Goal: Download file/media

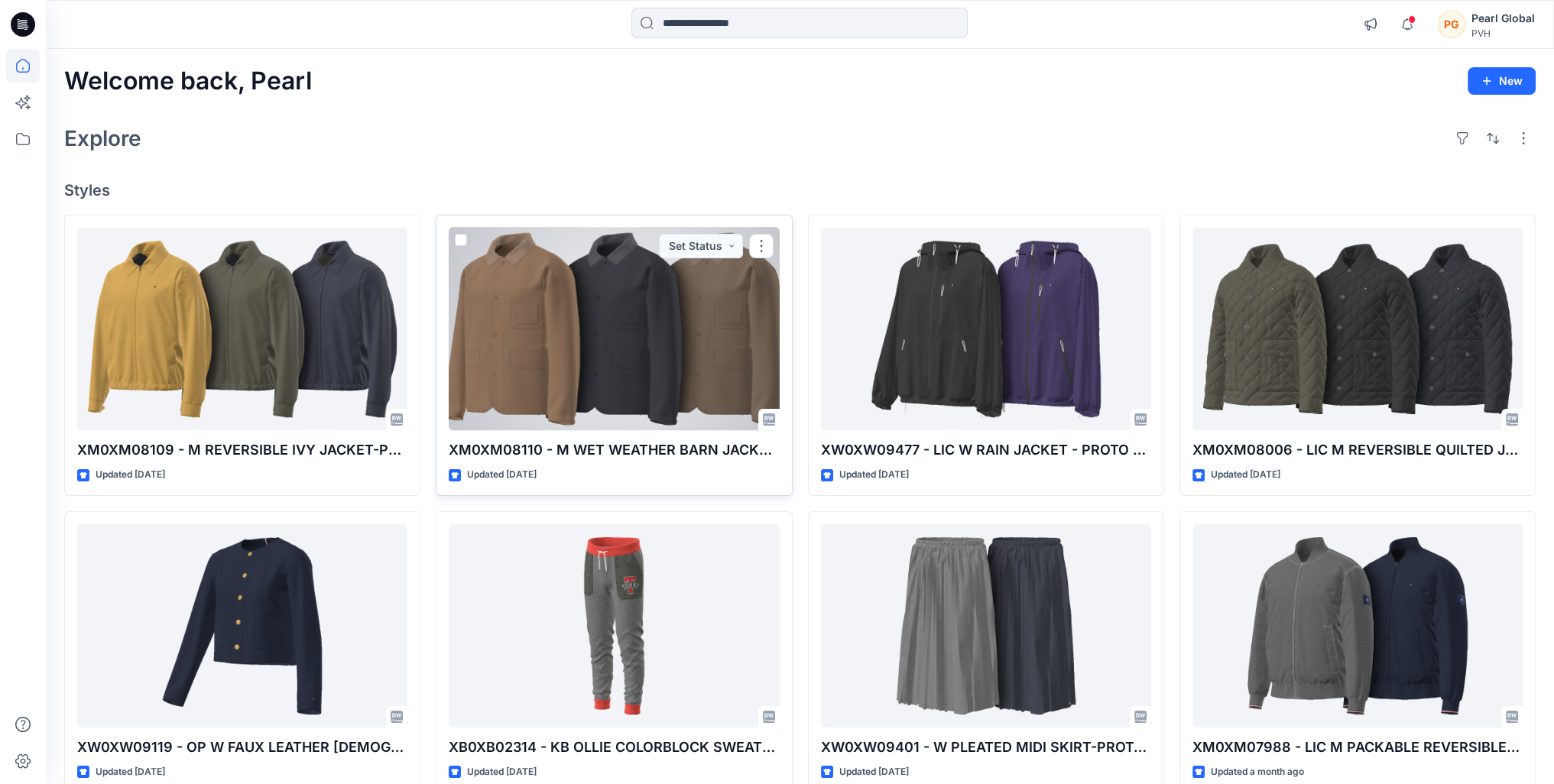
click at [606, 349] on div at bounding box center [613, 329] width 330 height 203
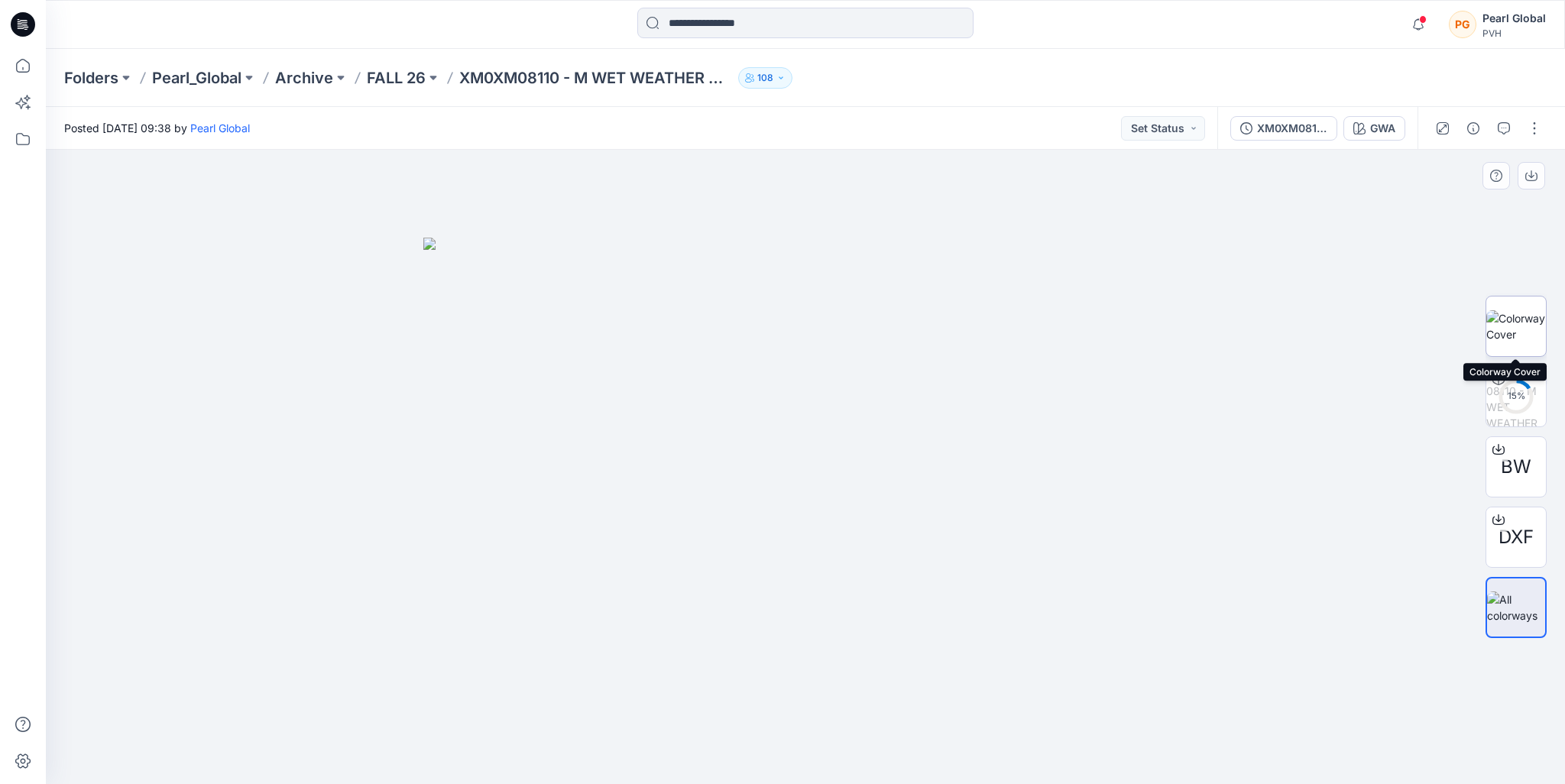
click at [1516, 326] on img at bounding box center [1515, 326] width 60 height 32
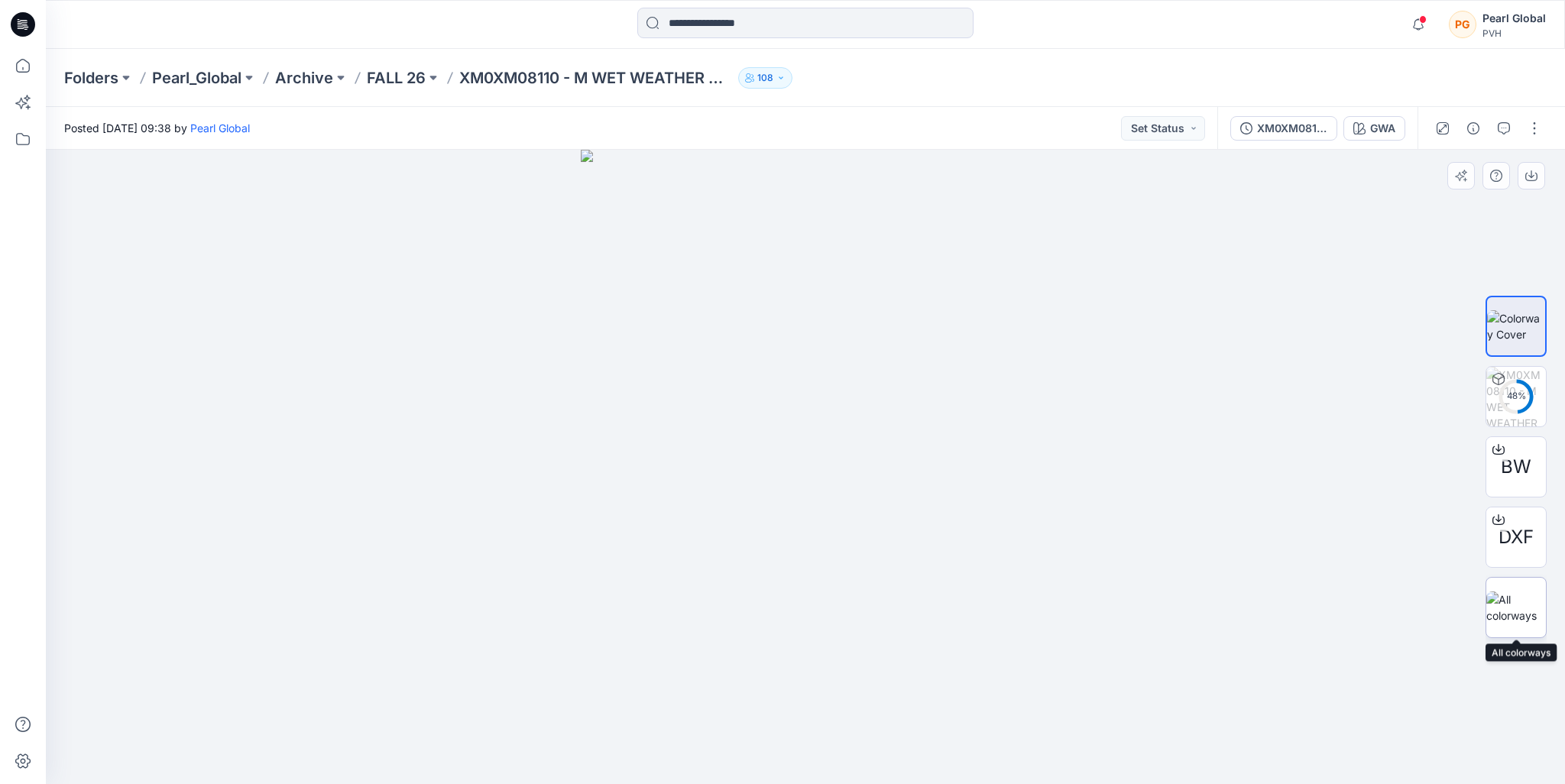
click at [1523, 600] on img at bounding box center [1515, 607] width 60 height 32
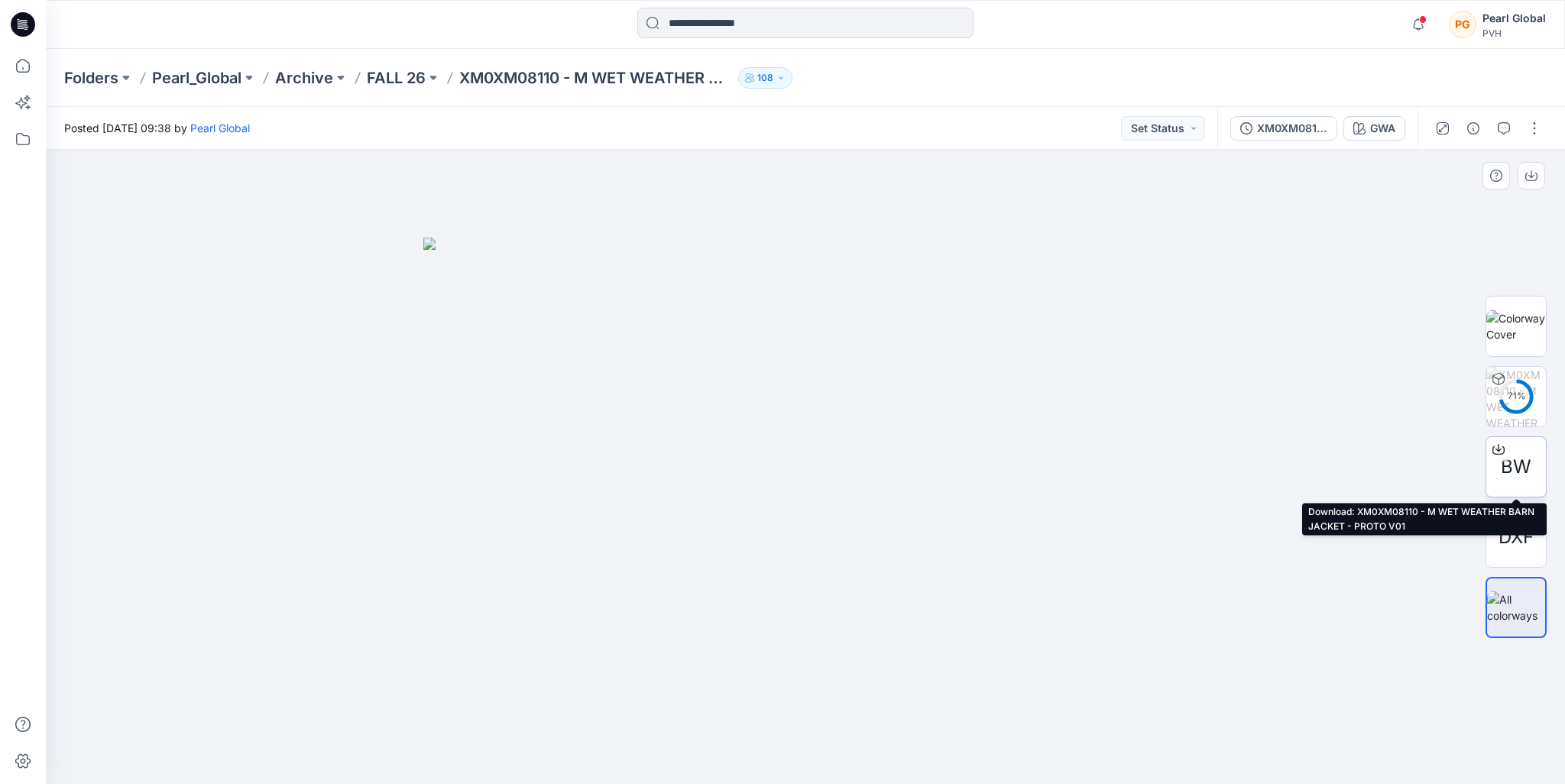
click at [1496, 447] on icon at bounding box center [1498, 449] width 12 height 12
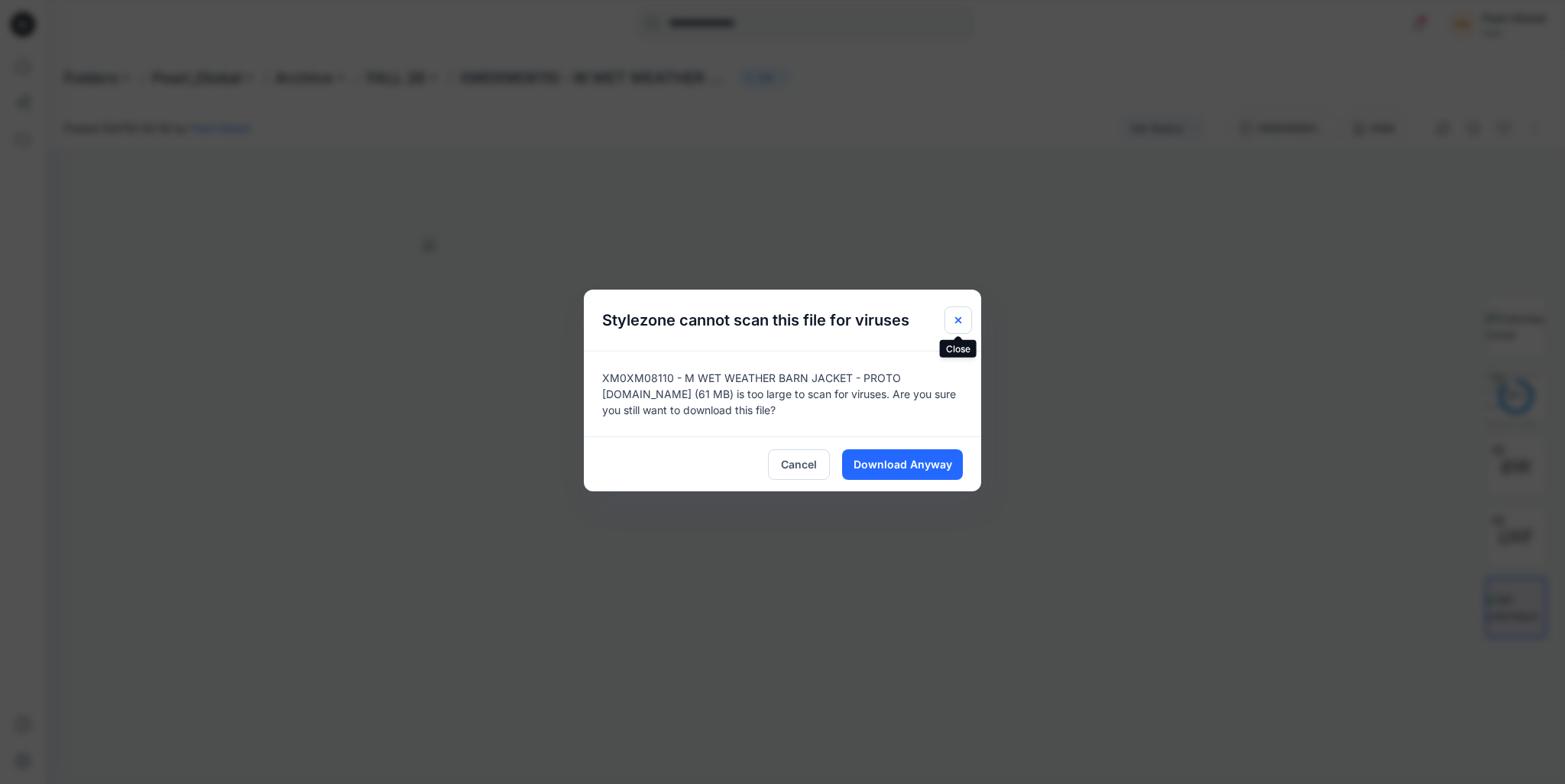
click at [955, 320] on icon "Close" at bounding box center [958, 320] width 12 height 12
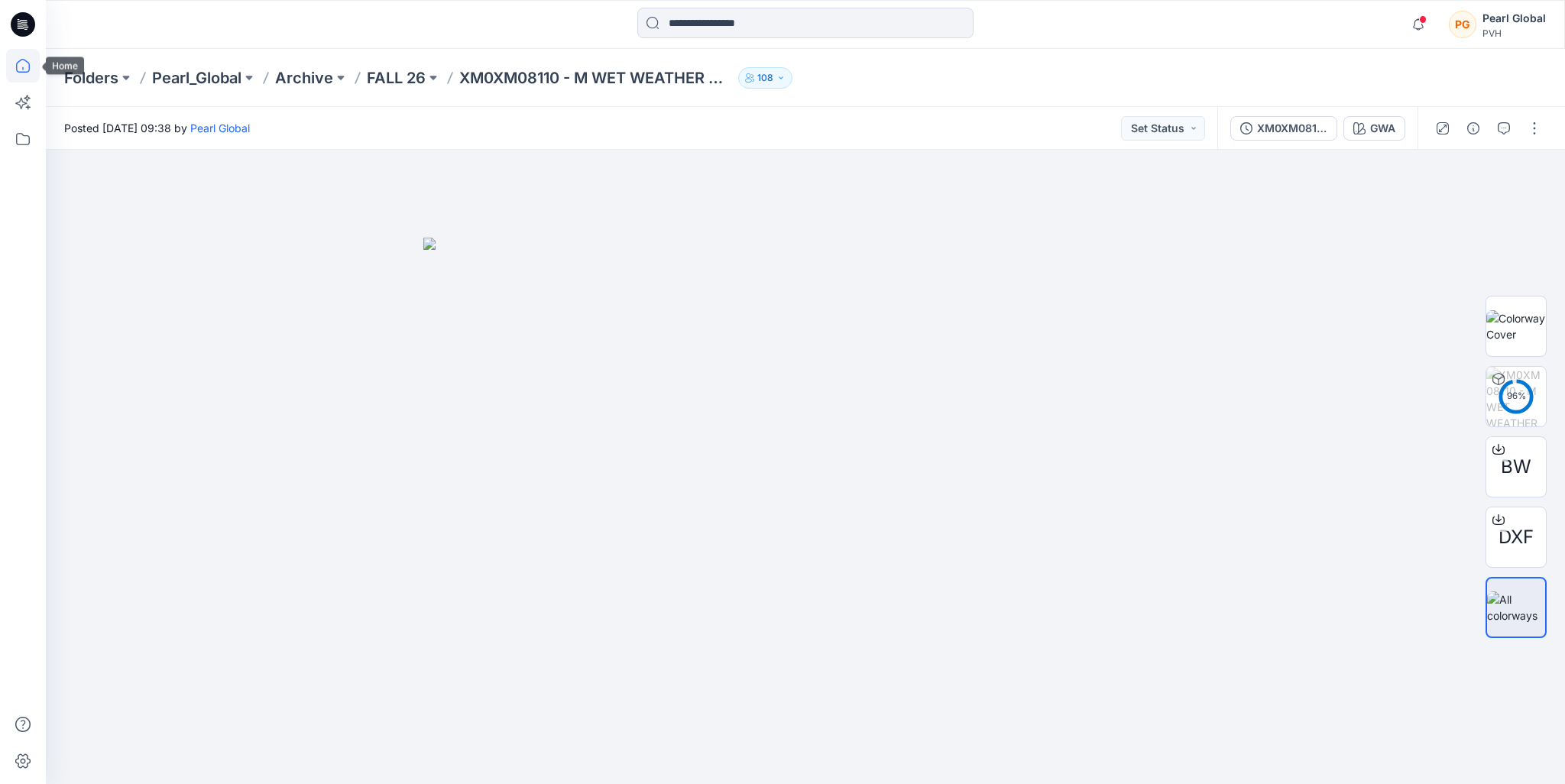
click at [17, 68] on icon at bounding box center [23, 65] width 34 height 34
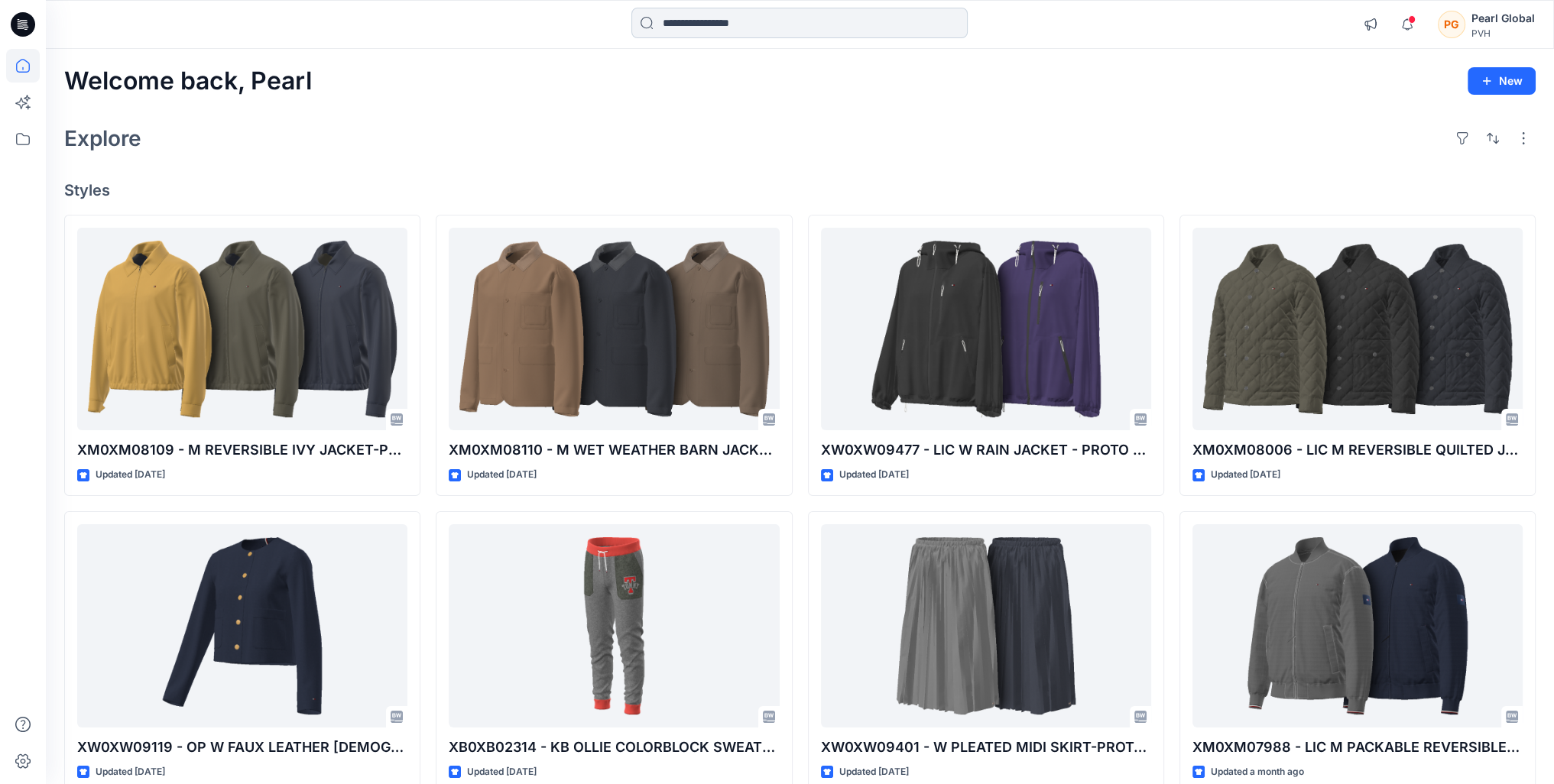
click at [743, 25] on input at bounding box center [799, 23] width 336 height 30
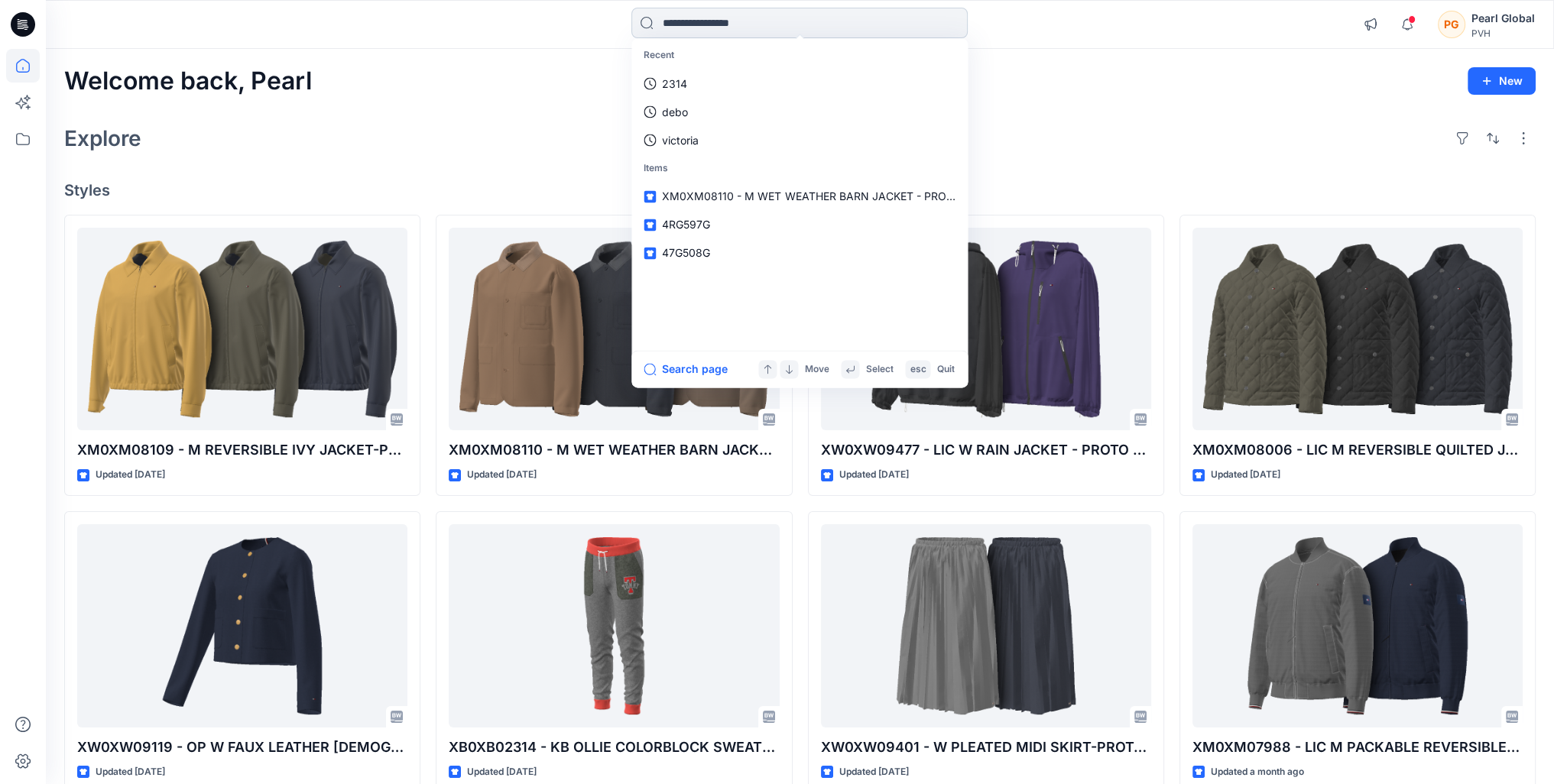
paste input "*****"
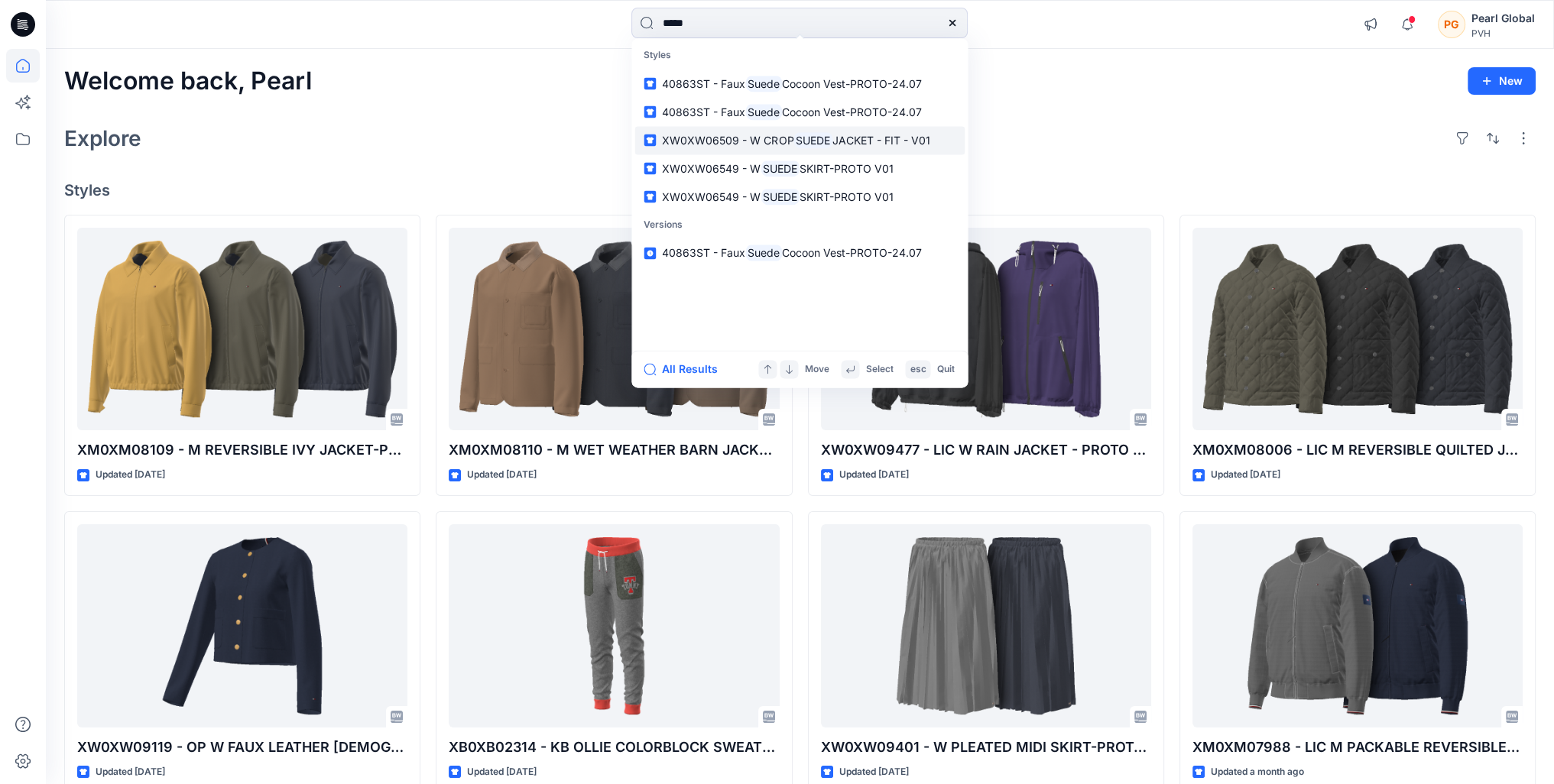
type input "*****"
click at [724, 135] on span "XW0XW06509 - W CROP" at bounding box center [727, 140] width 131 height 13
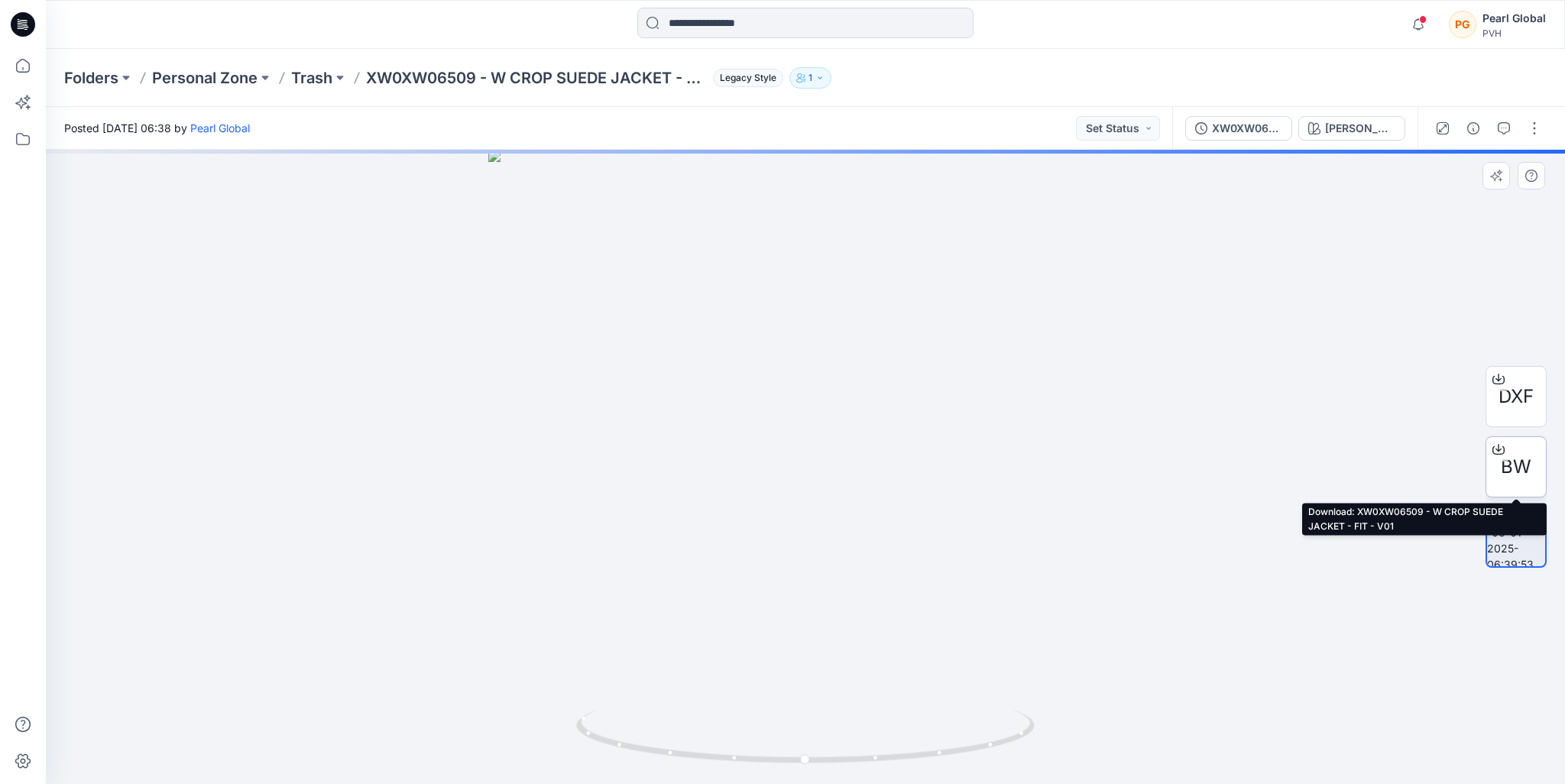
click at [1496, 444] on icon at bounding box center [1498, 449] width 12 height 12
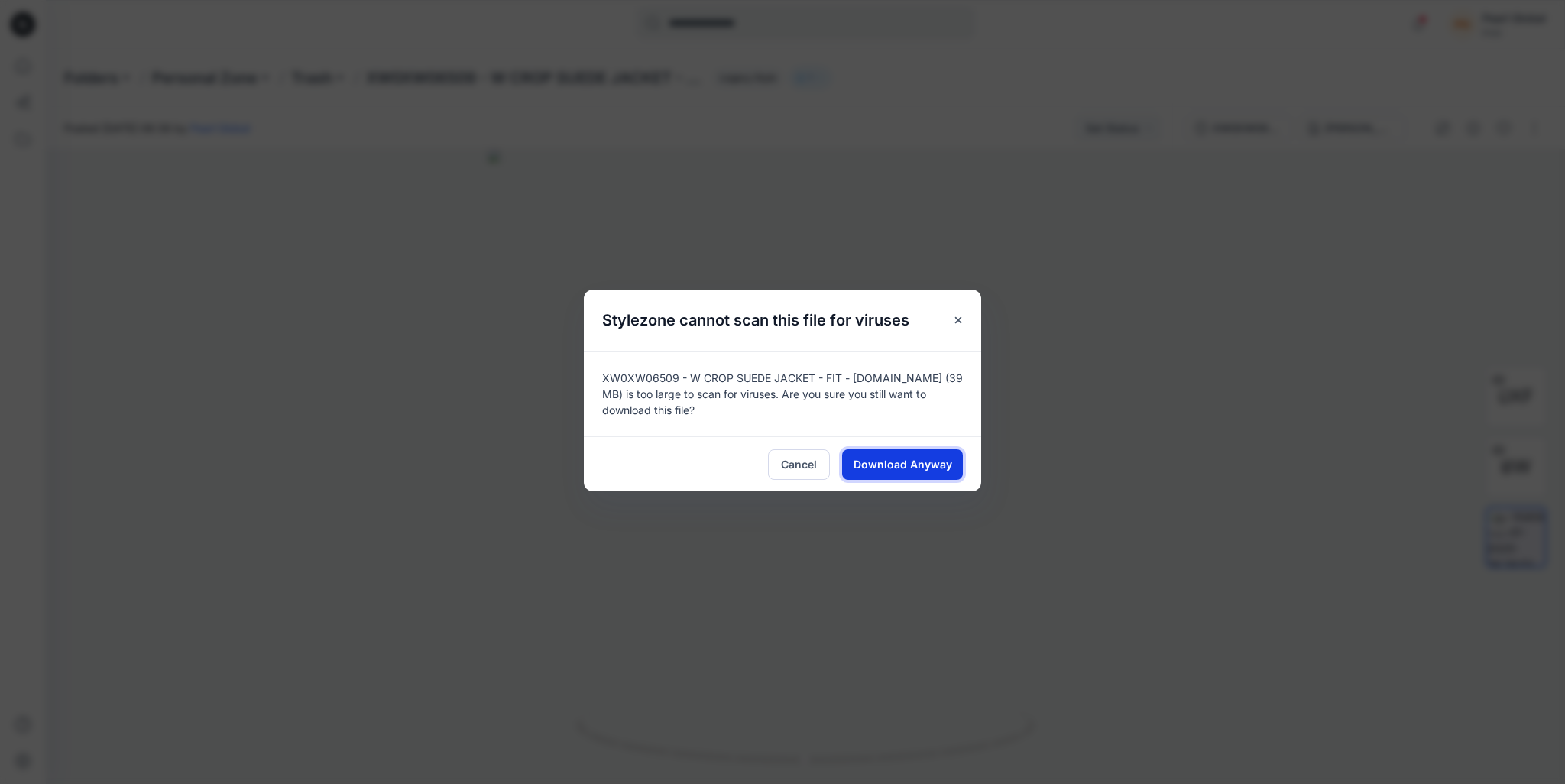
click at [938, 458] on span "Download Anyway" at bounding box center [902, 464] width 98 height 16
